Goal: Task Accomplishment & Management: Use online tool/utility

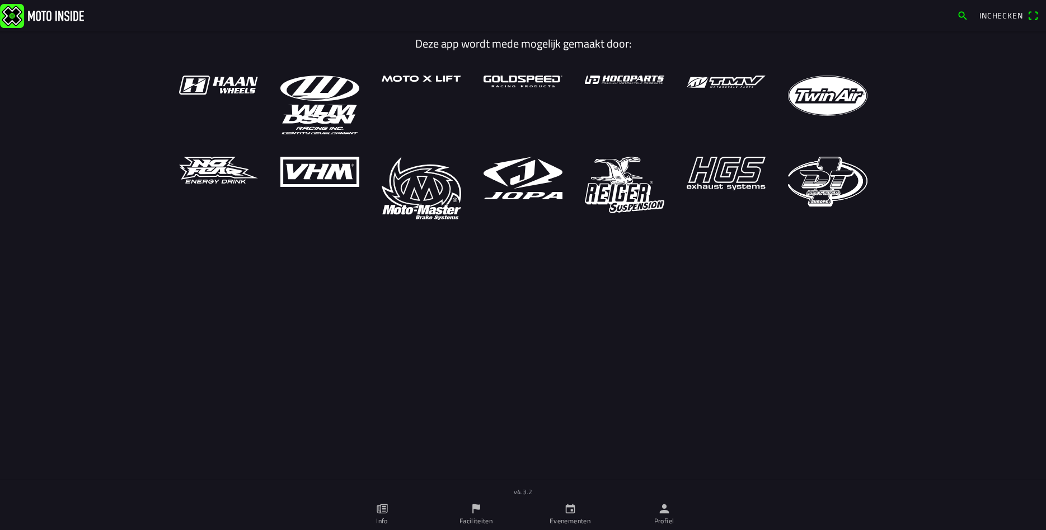
click at [667, 515] on link "Profiel" at bounding box center [664, 514] width 94 height 31
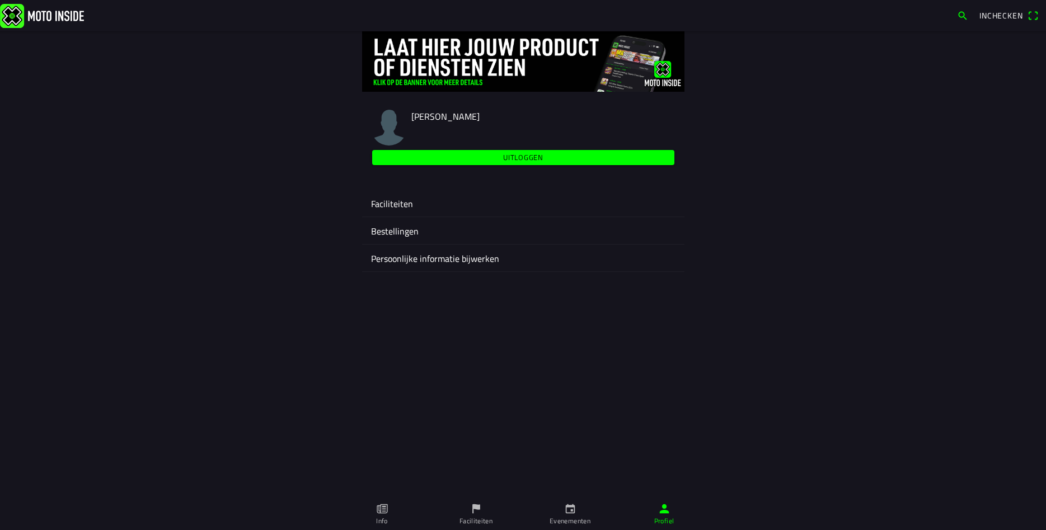
click at [387, 207] on ion-label "Faciliteiten" at bounding box center [523, 203] width 304 height 13
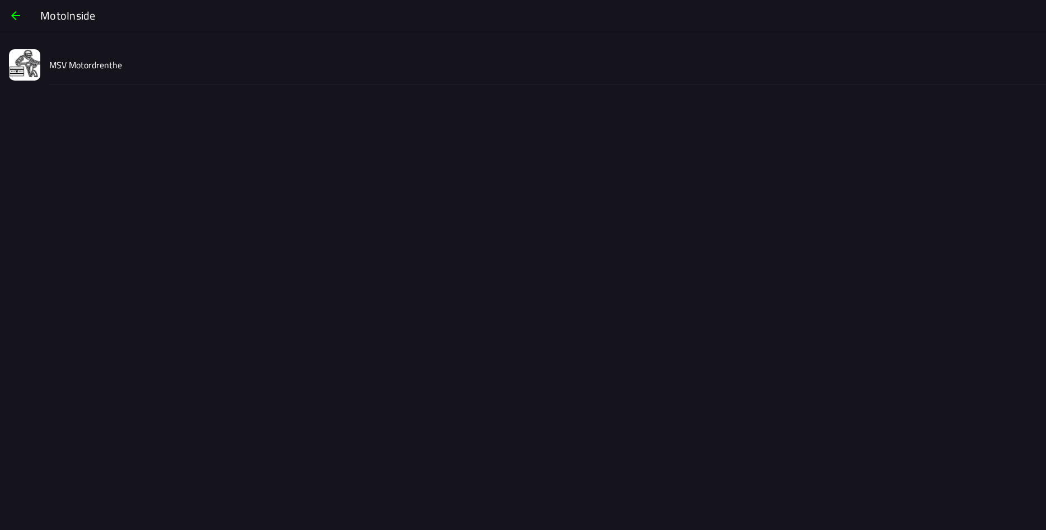
click at [0, 0] on slot "MSV Motordrenthe" at bounding box center [0, 0] width 0 height 0
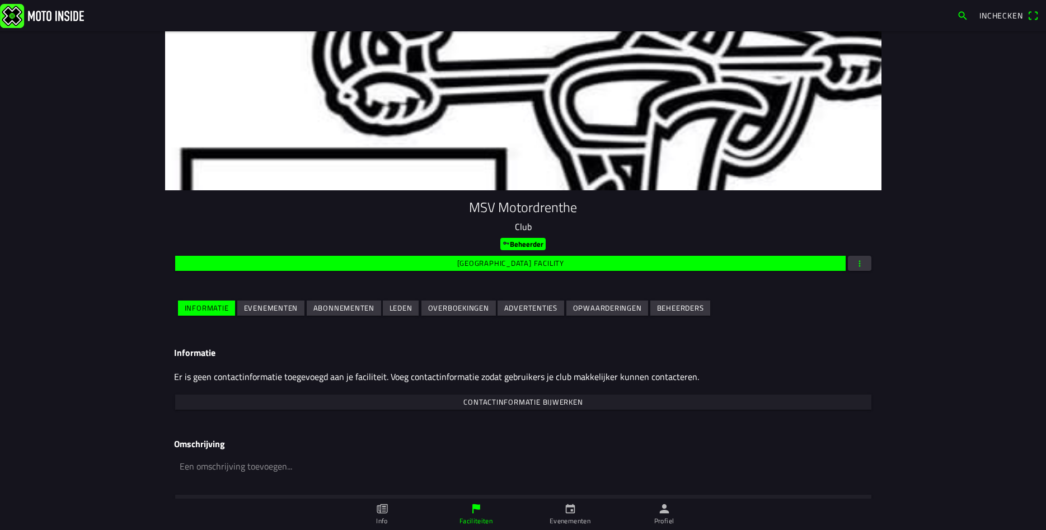
click at [0, 0] on slot "Evenementen" at bounding box center [0, 0] width 0 height 0
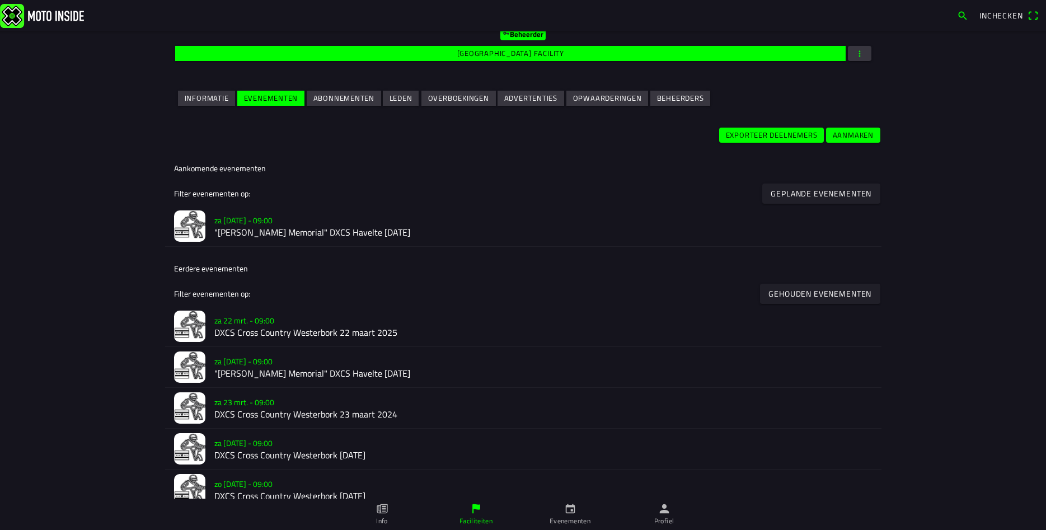
scroll to position [242, 0]
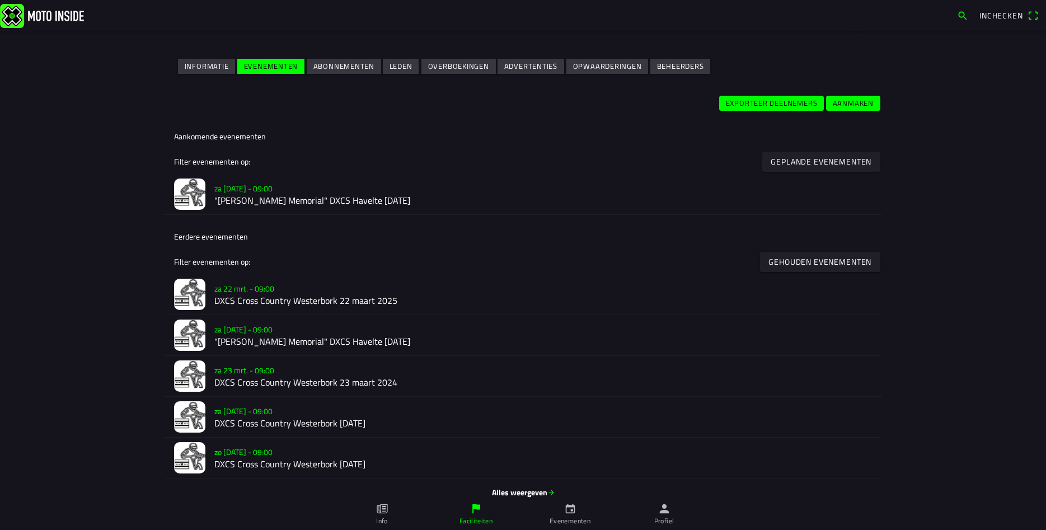
click at [361, 206] on h2 ""[PERSON_NAME] Memorial" DXCS Havelte [DATE]" at bounding box center [543, 201] width 658 height 11
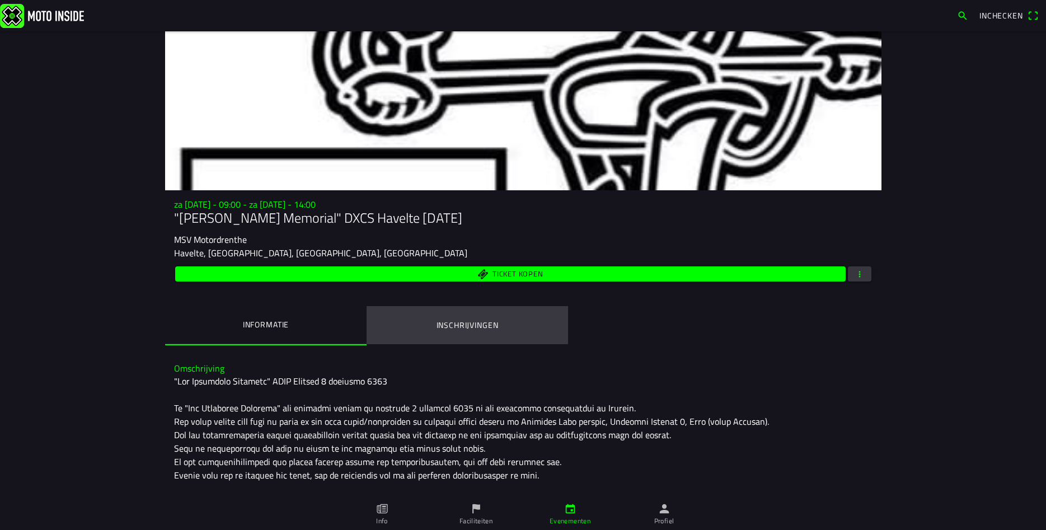
click at [459, 326] on ion-label "Inschrijvingen" at bounding box center [467, 325] width 62 height 12
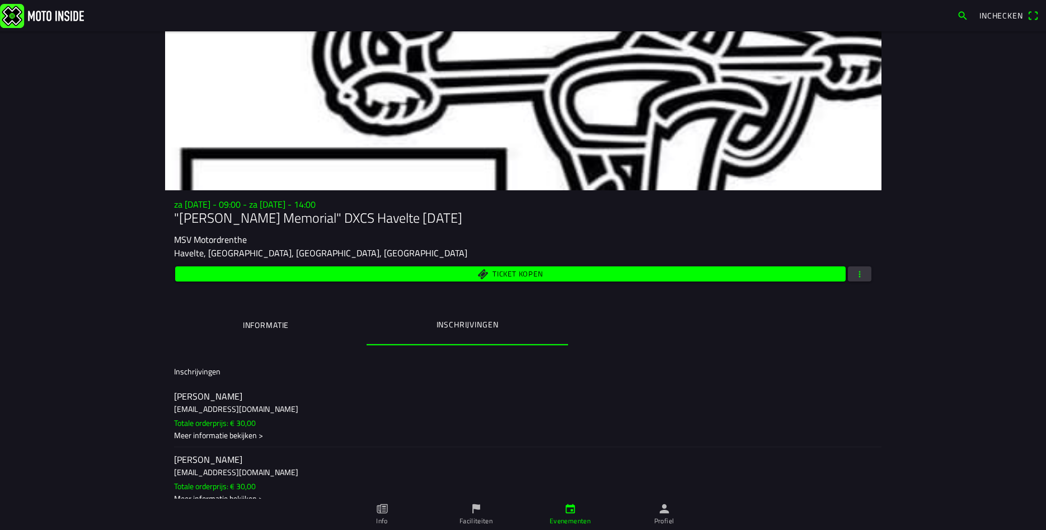
click at [860, 276] on span "button" at bounding box center [860, 273] width 10 height 15
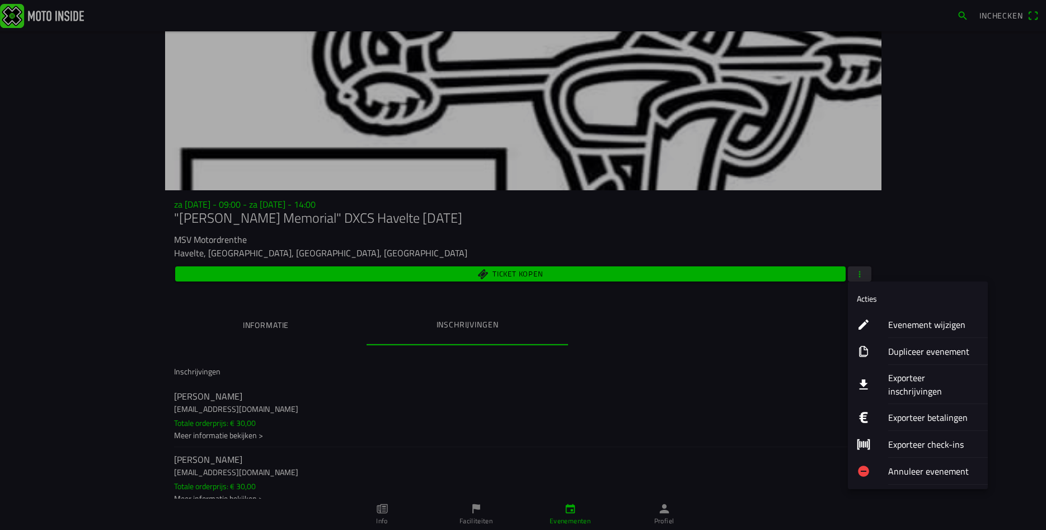
click at [905, 380] on ion-label "Exporteer inschrijvingen" at bounding box center [933, 384] width 91 height 27
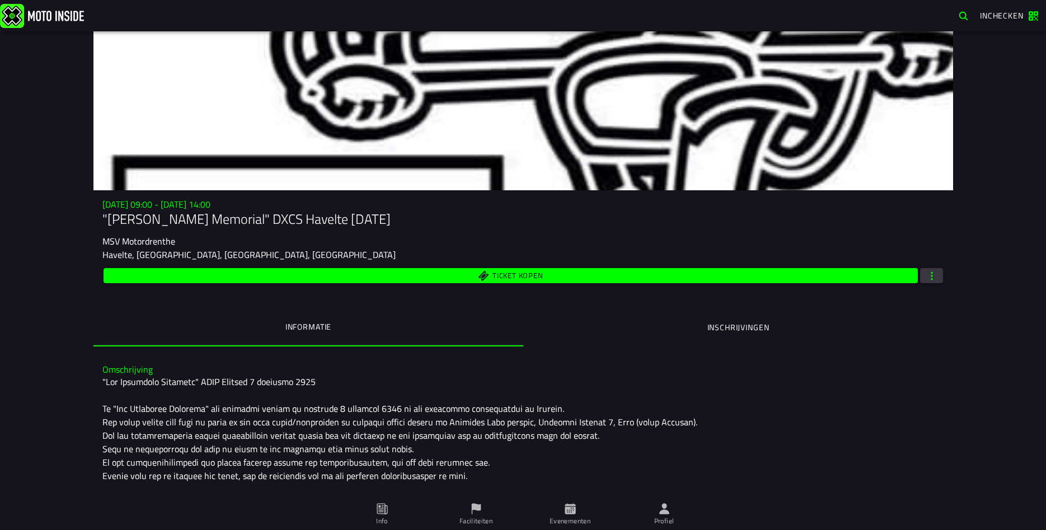
click at [926, 274] on button "button" at bounding box center [931, 275] width 23 height 15
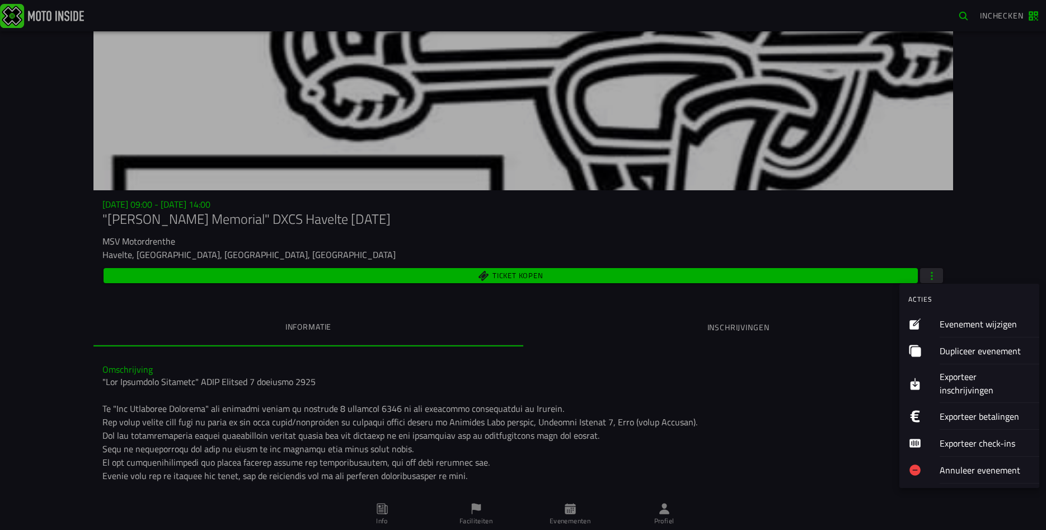
click at [950, 374] on ion-label "Exporteer inschrijvingen" at bounding box center [985, 383] width 91 height 27
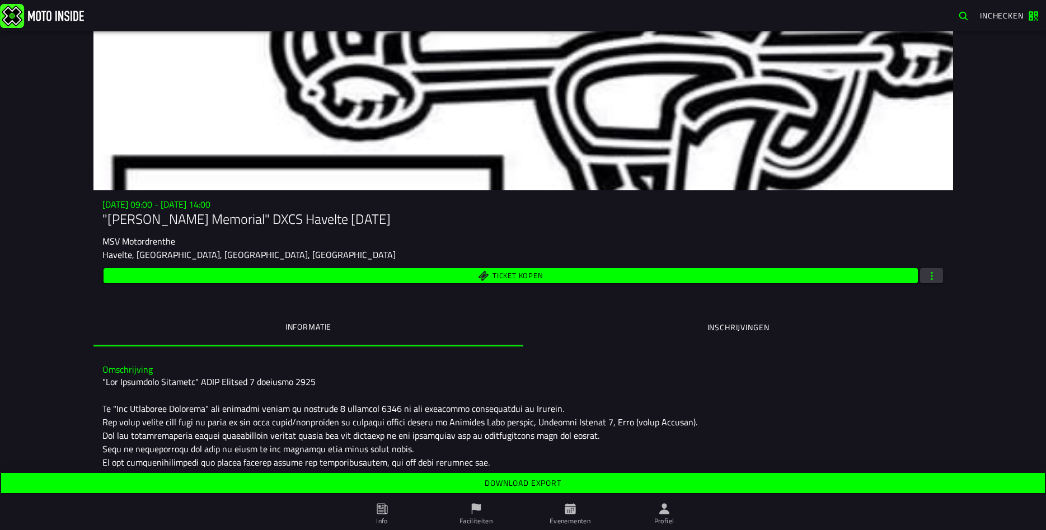
click at [484, 479] on span "Download export" at bounding box center [523, 483] width 1026 height 8
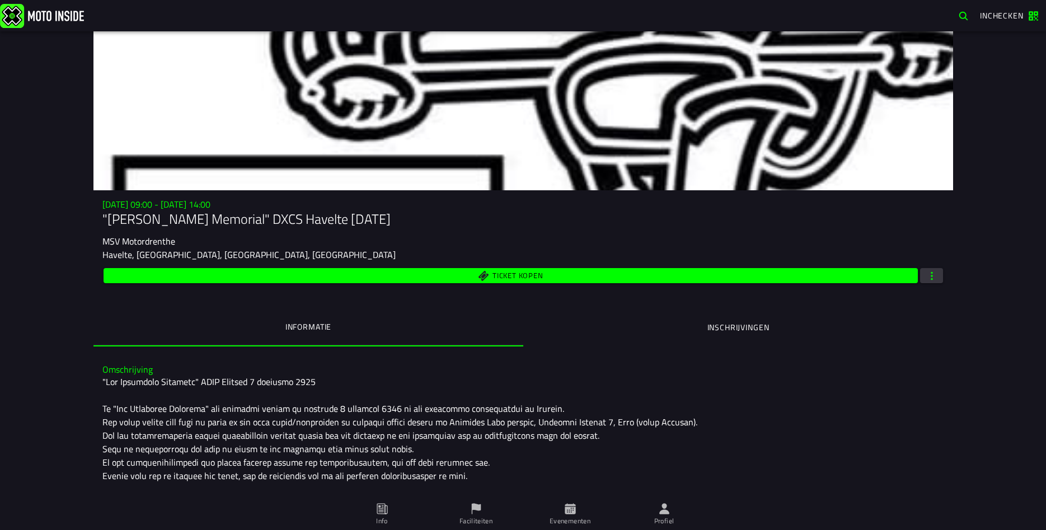
click at [640, 20] on link at bounding box center [476, 15] width 953 height 24
